Goal: Find specific page/section: Find specific page/section

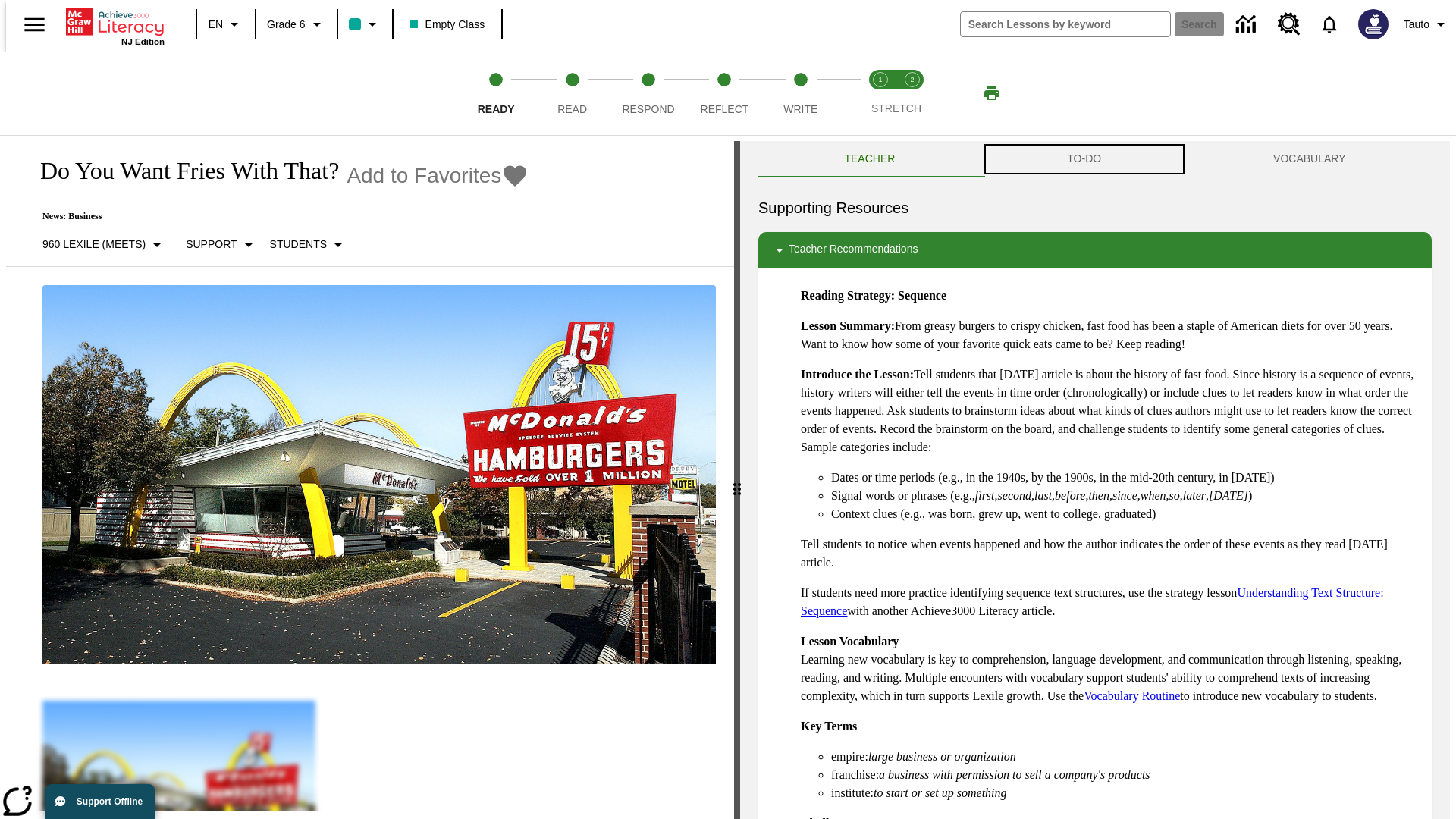
click at [1085, 159] on button "TO-DO" at bounding box center [1084, 159] width 206 height 37
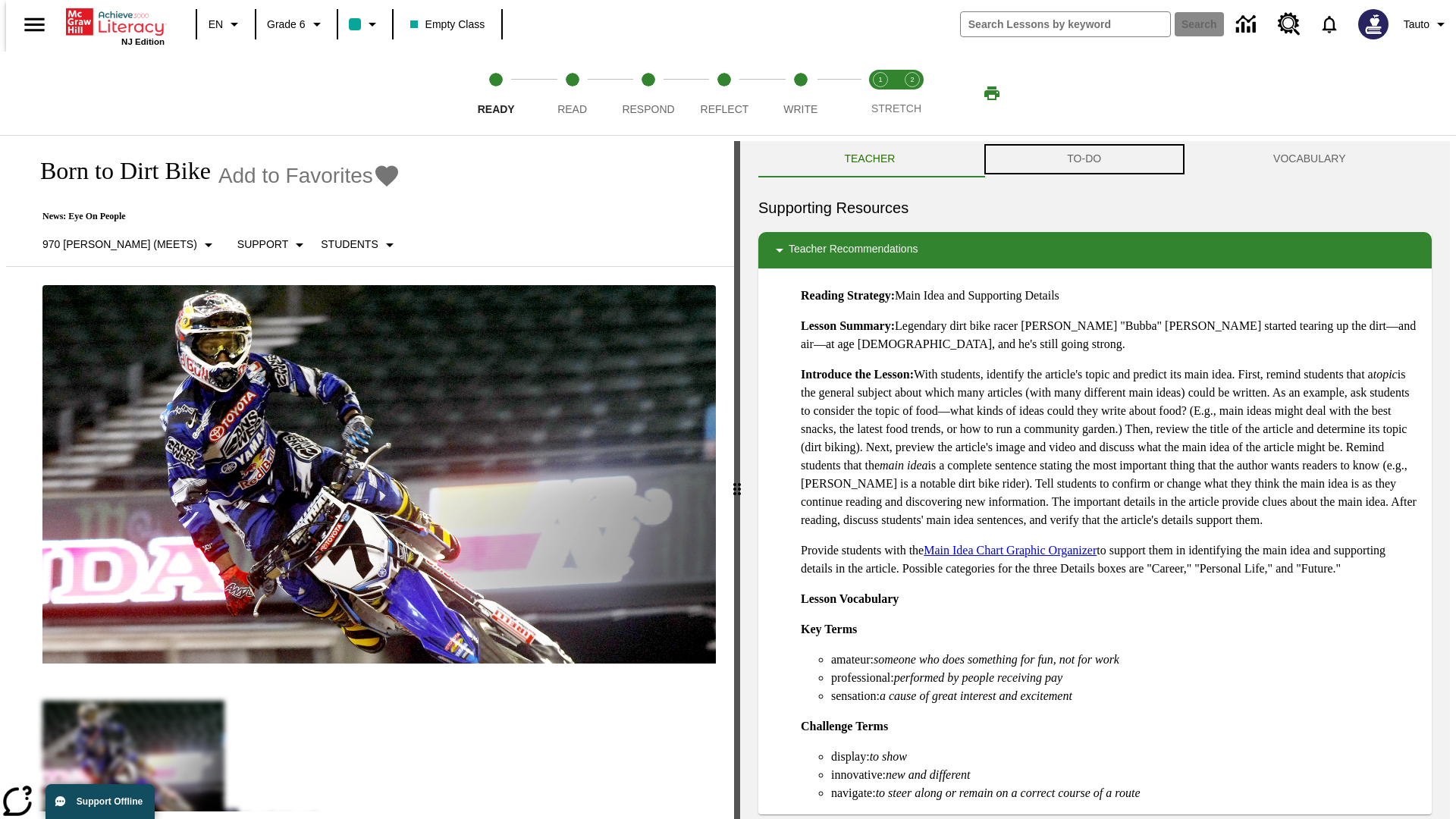
click at [1085, 159] on button "TO-DO" at bounding box center [1084, 159] width 206 height 37
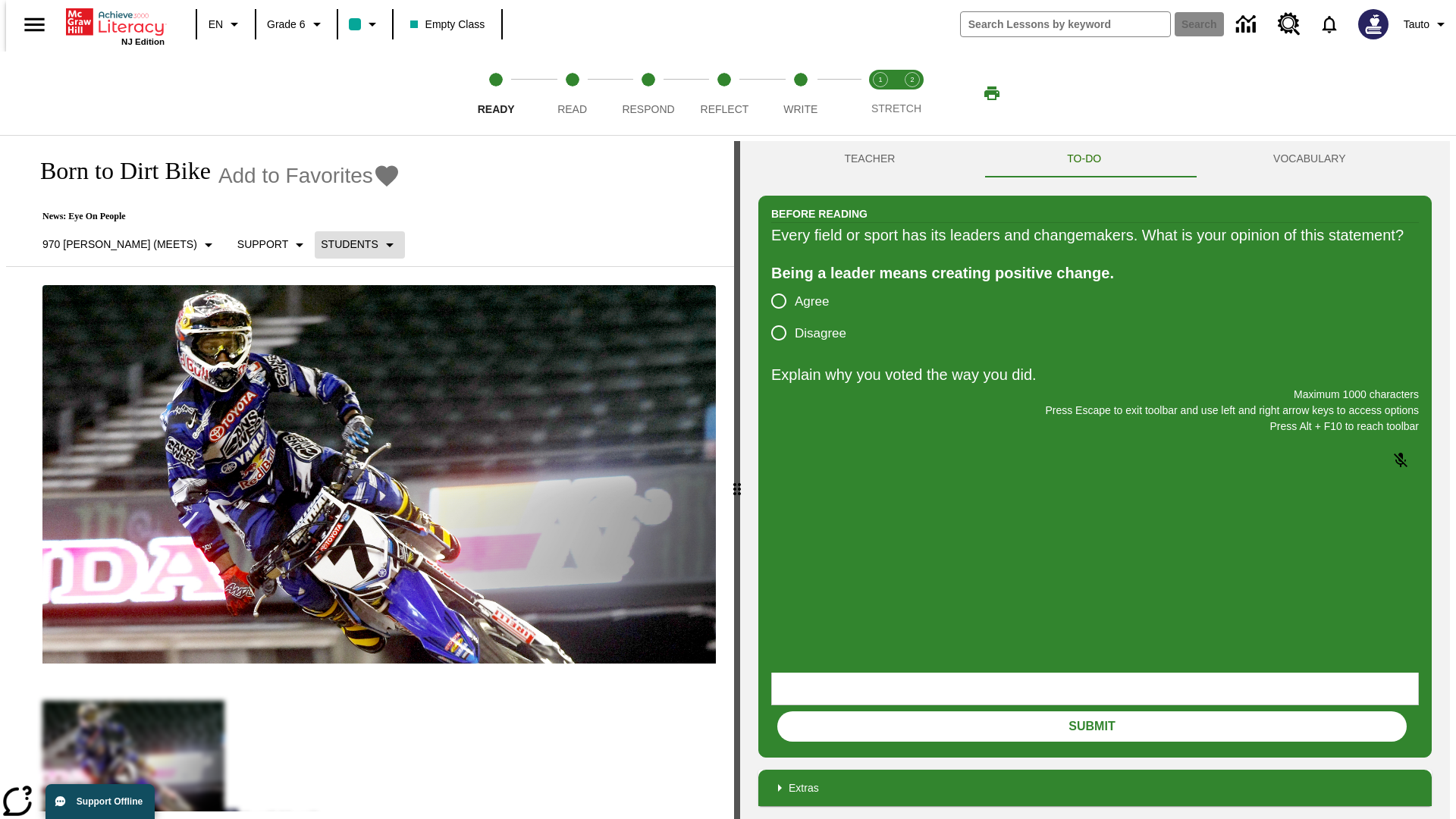
click at [321, 245] on p "Students" at bounding box center [349, 245] width 57 height 16
